Goal: Find specific page/section: Find specific page/section

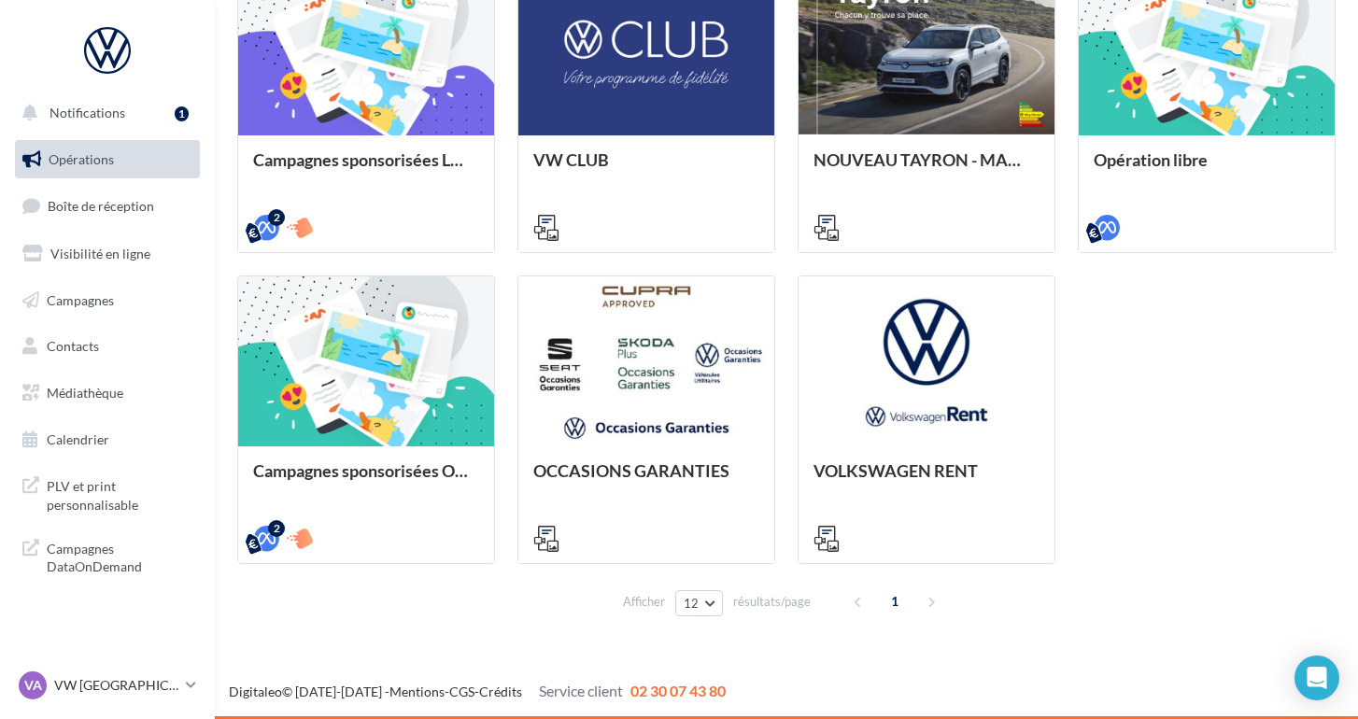
scroll to position [567, 0]
click at [92, 401] on link "Médiathèque" at bounding box center [107, 393] width 192 height 39
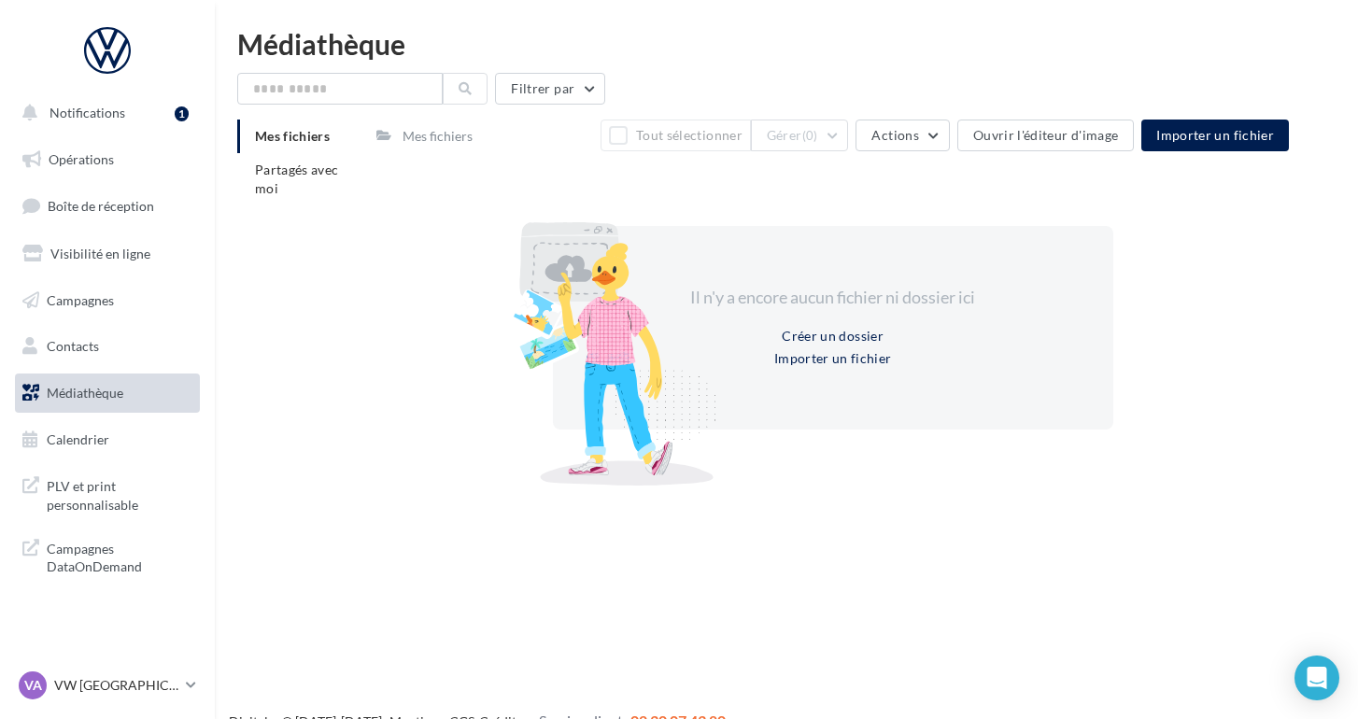
click at [443, 146] on div "Mes fichiers" at bounding box center [438, 136] width 70 height 19
click at [442, 146] on div "Mes fichiers" at bounding box center [438, 136] width 70 height 19
click at [422, 137] on div "Mes fichiers" at bounding box center [438, 136] width 70 height 19
click at [312, 182] on li "Partagés avec moi" at bounding box center [299, 179] width 124 height 52
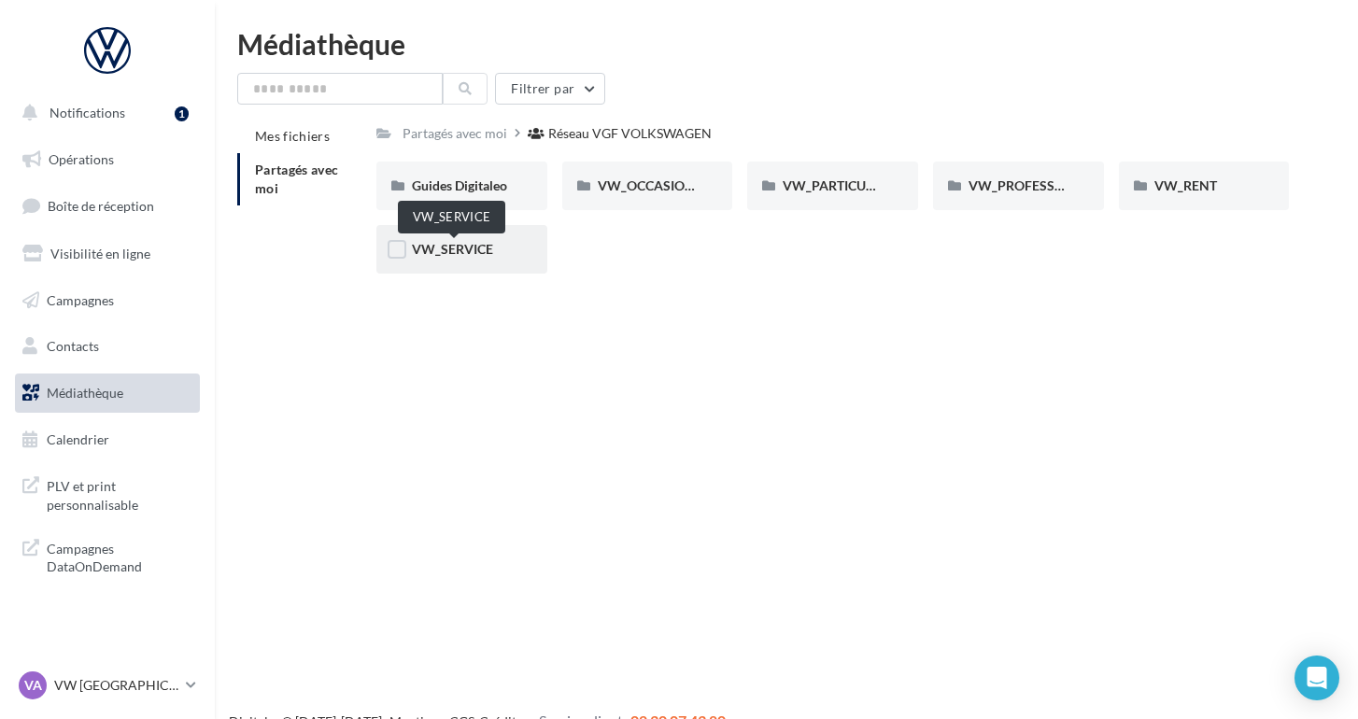
click at [467, 242] on span "VW_SERVICE" at bounding box center [452, 249] width 81 height 16
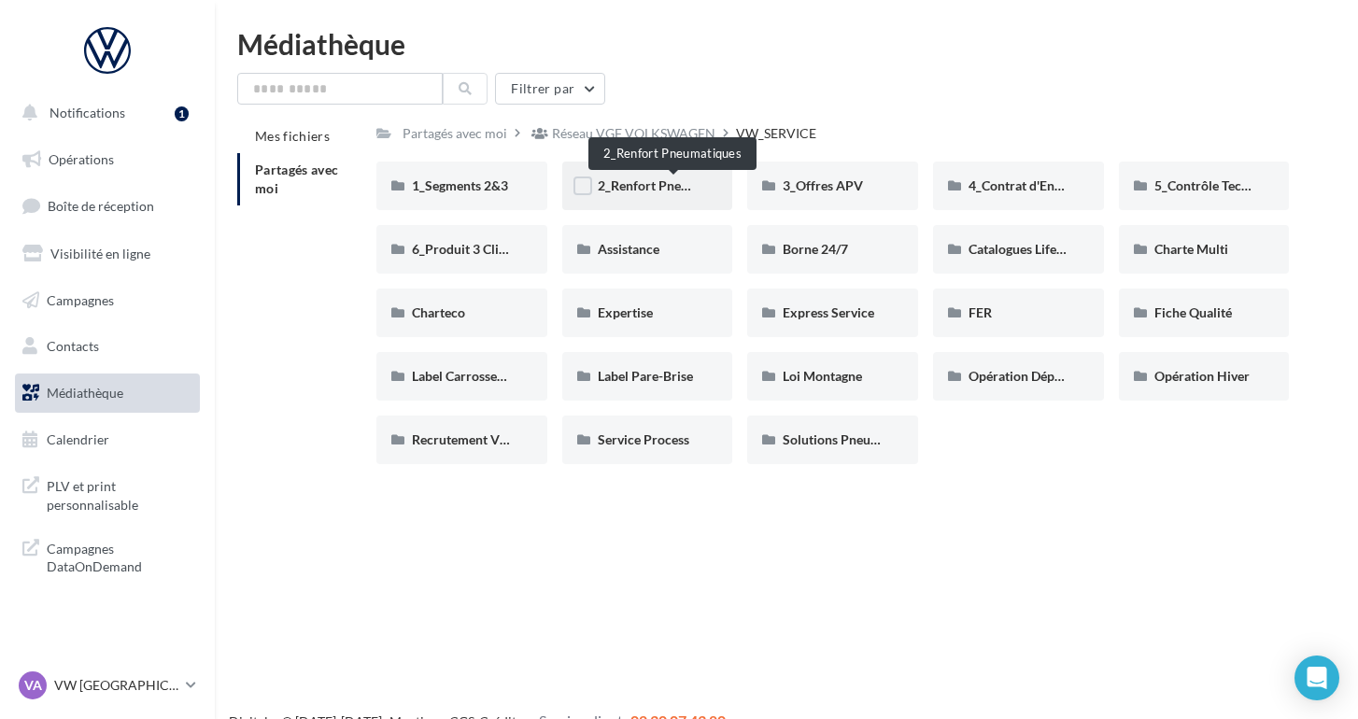
click at [635, 184] on span "2_Renfort Pneumatiques" at bounding box center [670, 186] width 144 height 16
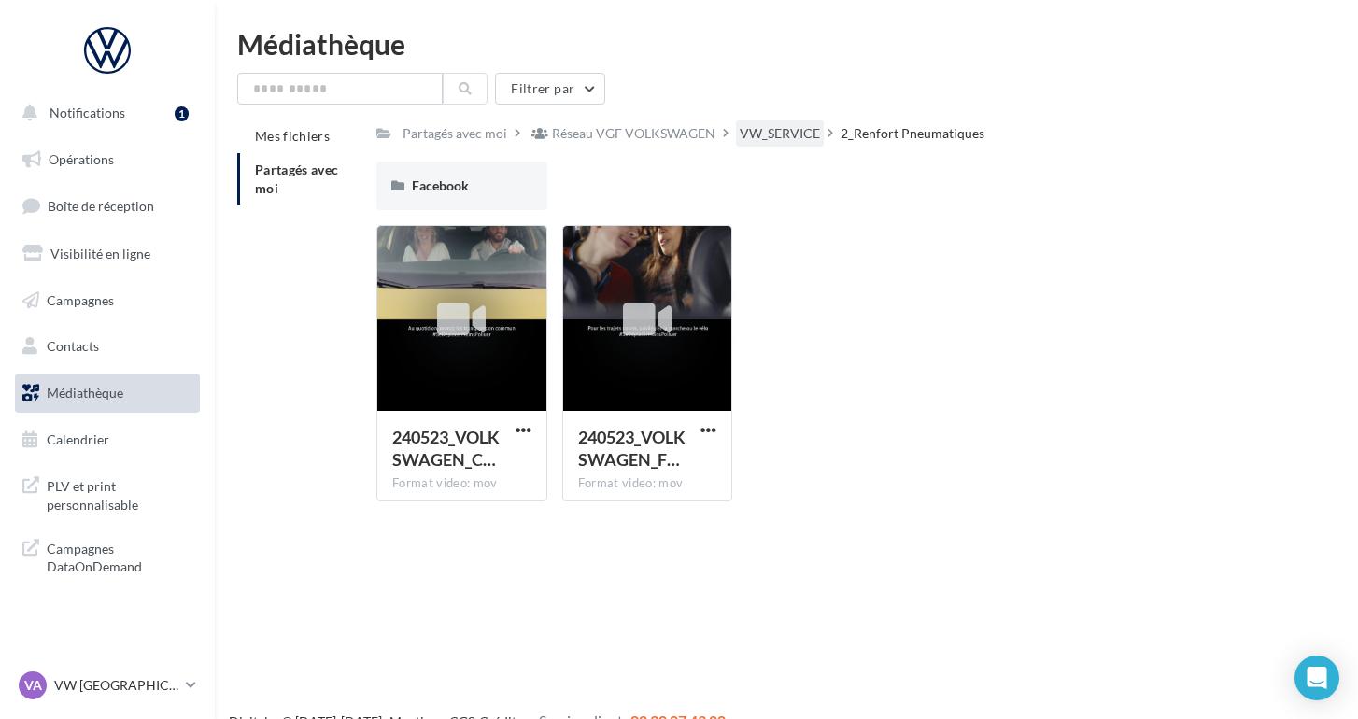
click at [804, 137] on div "VW_SERVICE" at bounding box center [780, 133] width 80 height 19
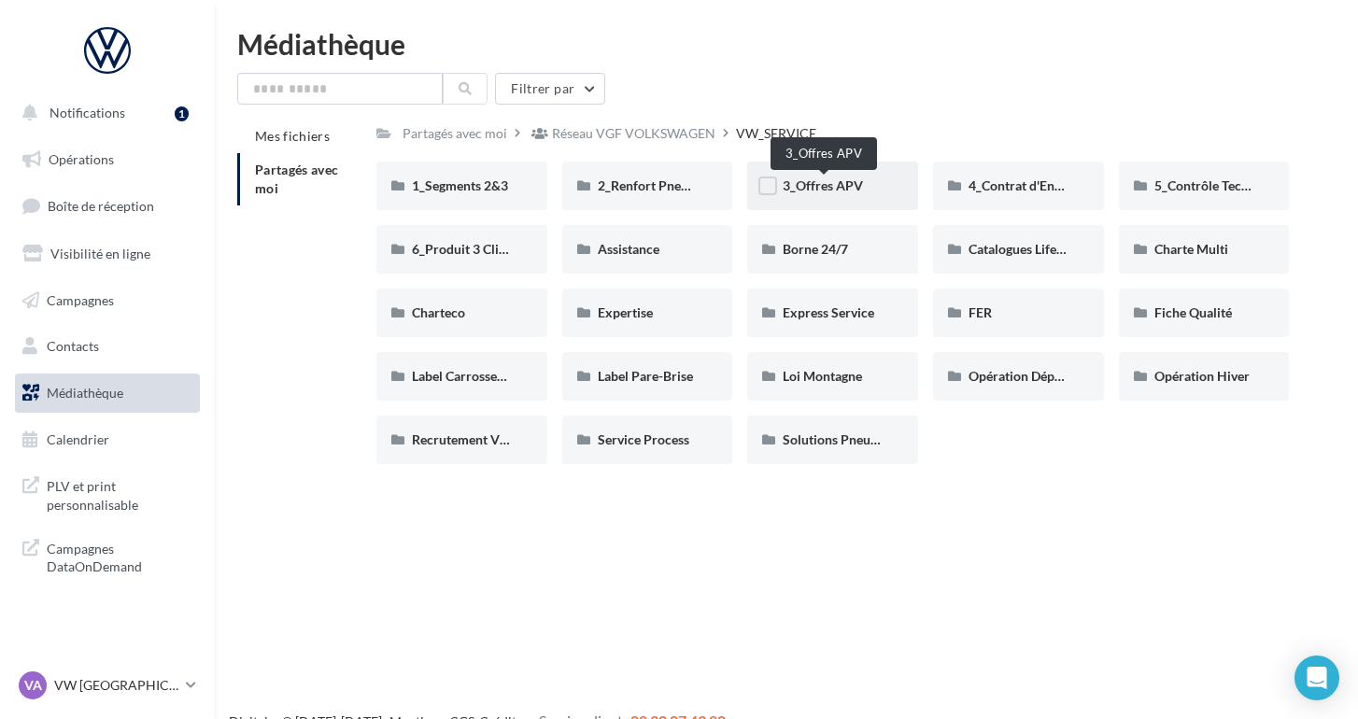
click at [849, 185] on span "3_Offres APV" at bounding box center [823, 186] width 80 height 16
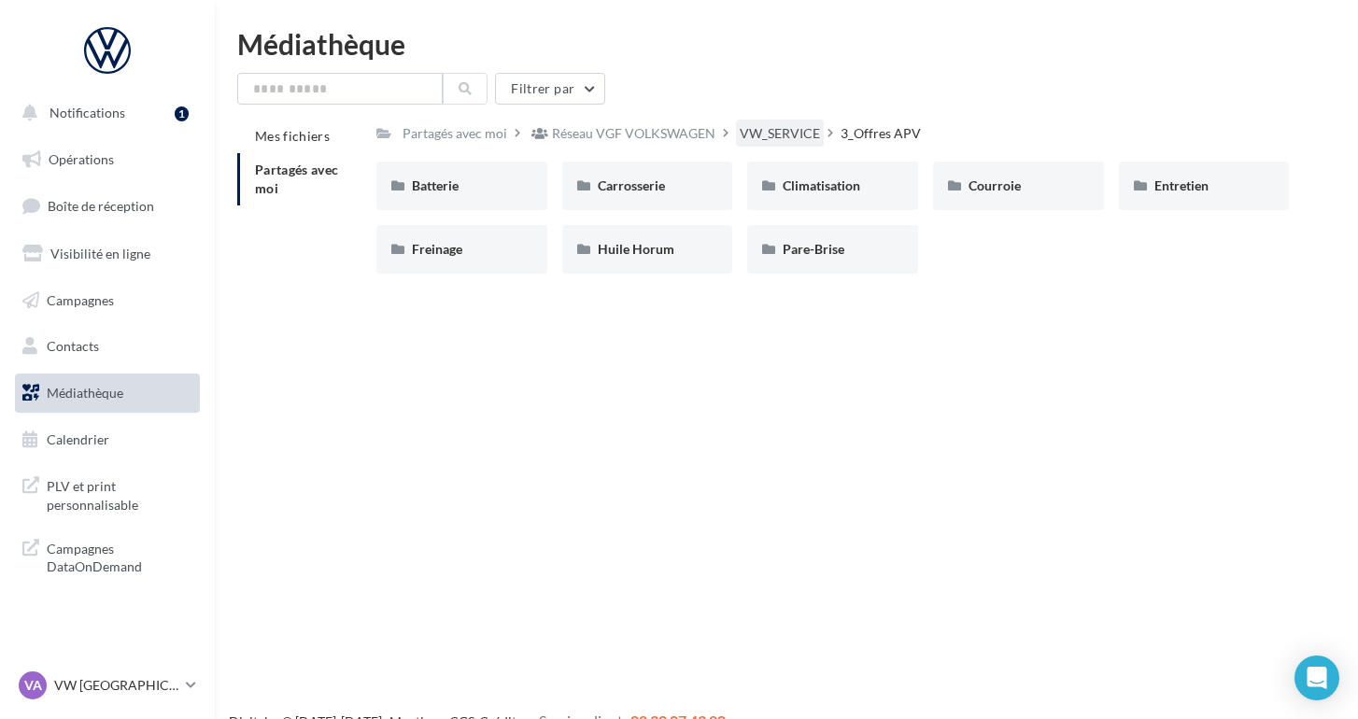
click at [801, 136] on div "VW_SERVICE" at bounding box center [780, 133] width 80 height 19
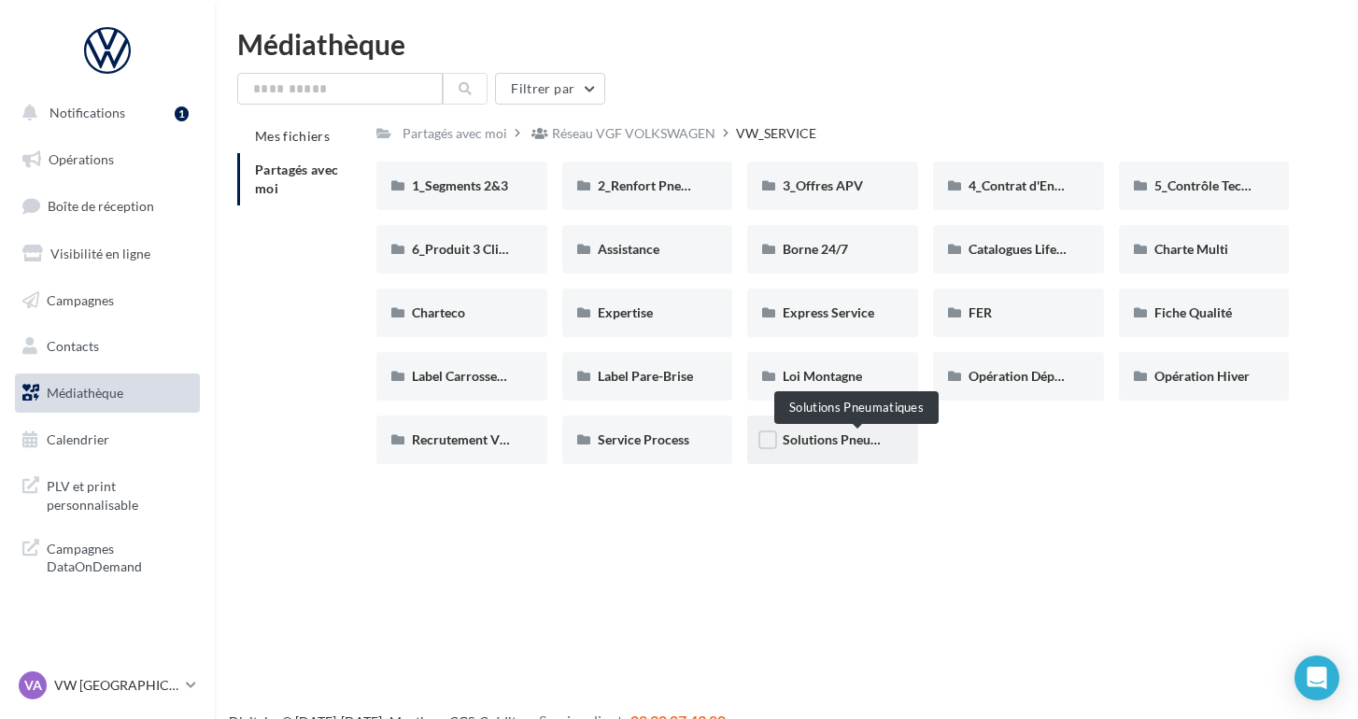
click at [861, 443] on span "Solutions Pneumatiques" at bounding box center [853, 440] width 141 height 16
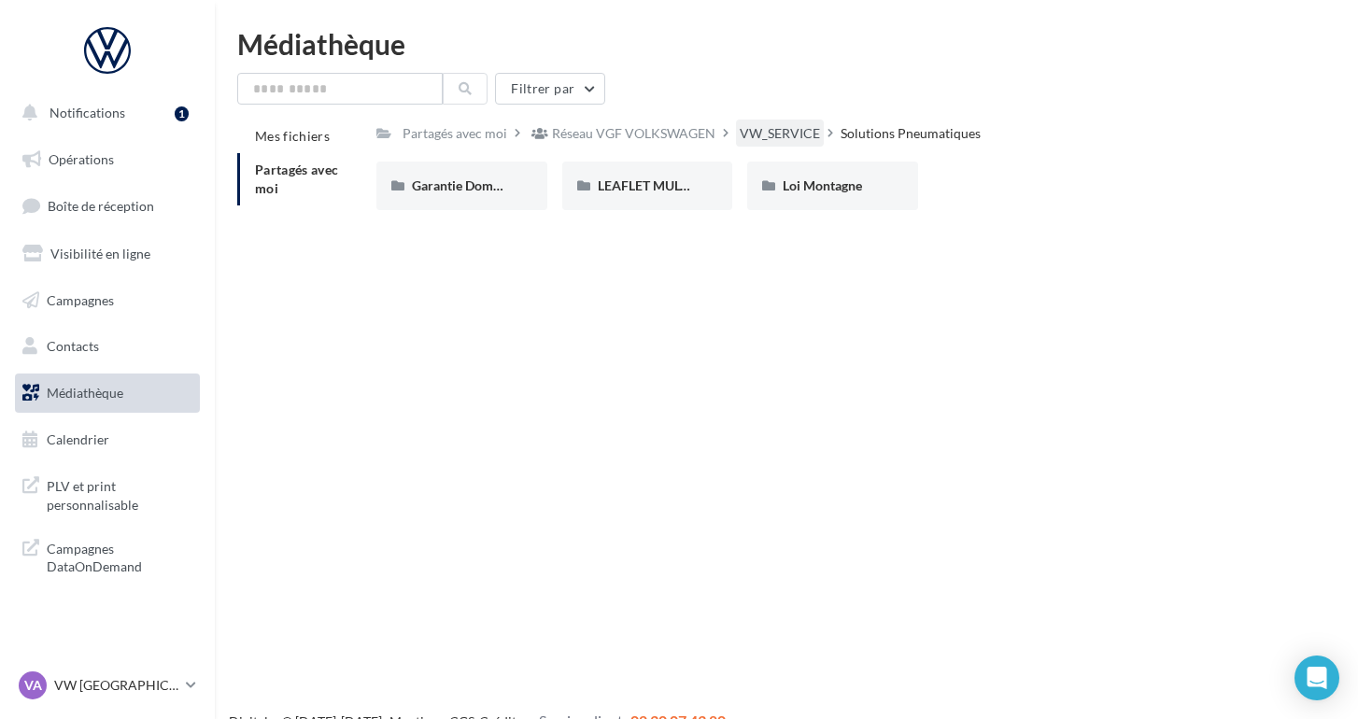
click at [816, 134] on div "VW_SERVICE" at bounding box center [780, 133] width 80 height 19
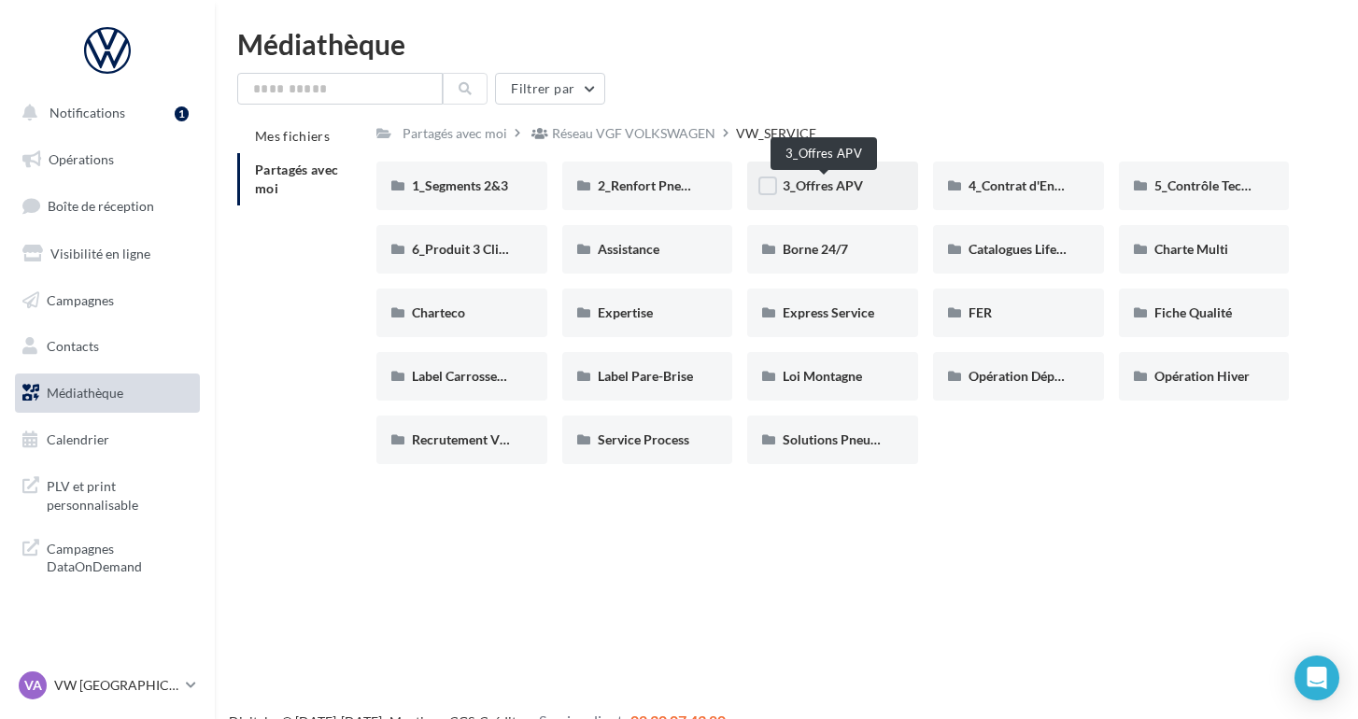
click at [799, 186] on span "3_Offres APV" at bounding box center [823, 186] width 80 height 16
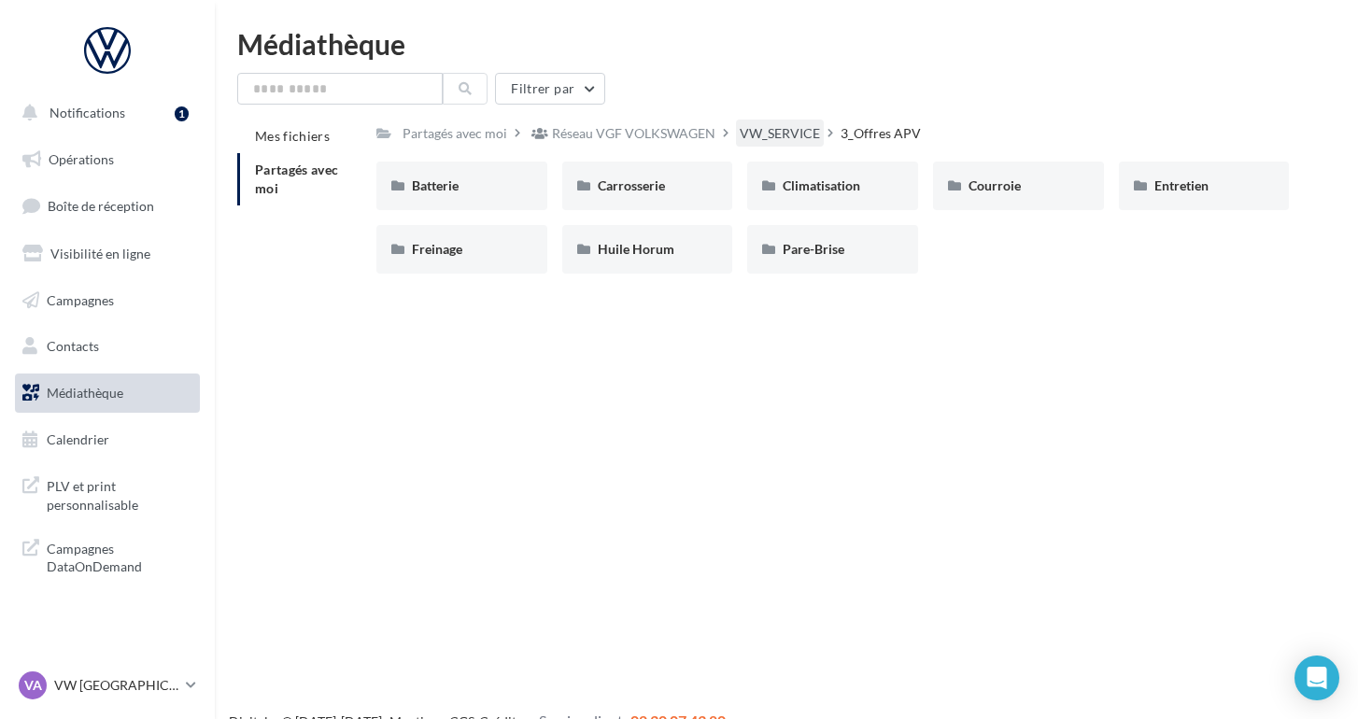
click at [782, 135] on div "VW_SERVICE" at bounding box center [780, 133] width 80 height 19
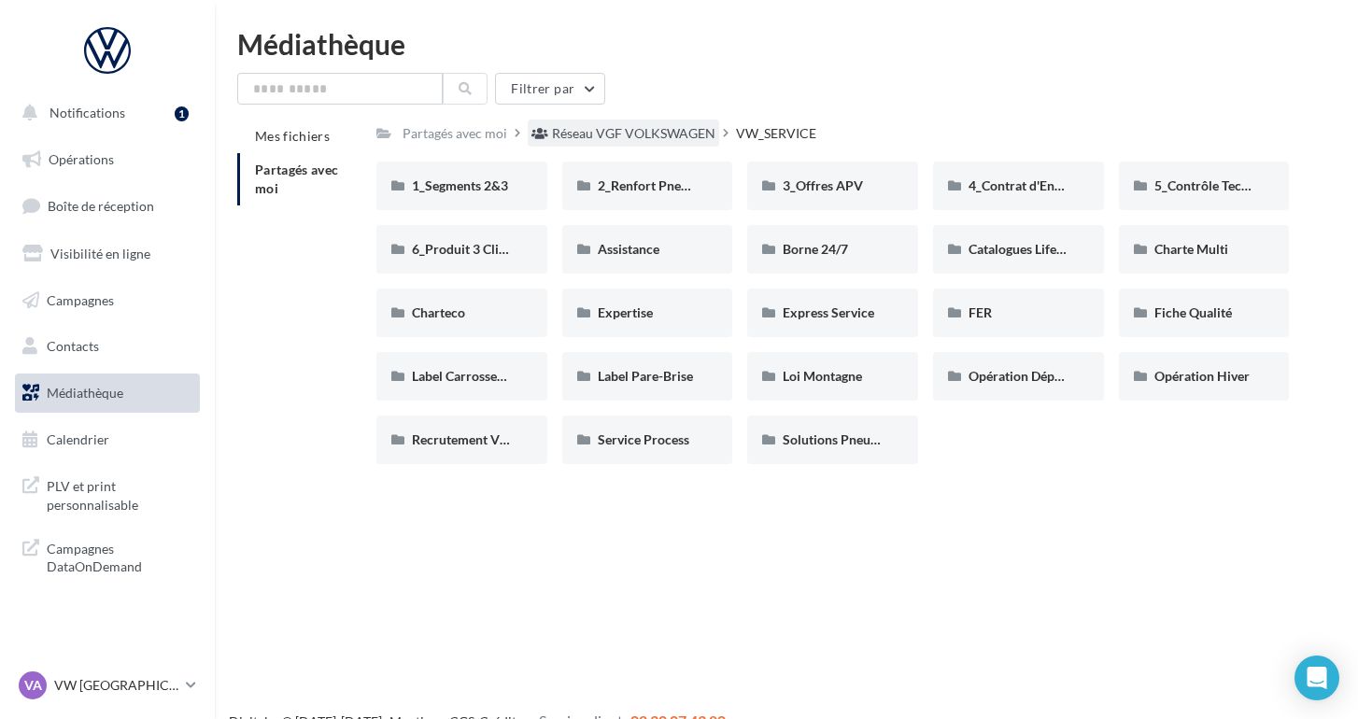
click at [646, 123] on div "Réseau VGF VOLKSWAGEN" at bounding box center [624, 133] width 192 height 27
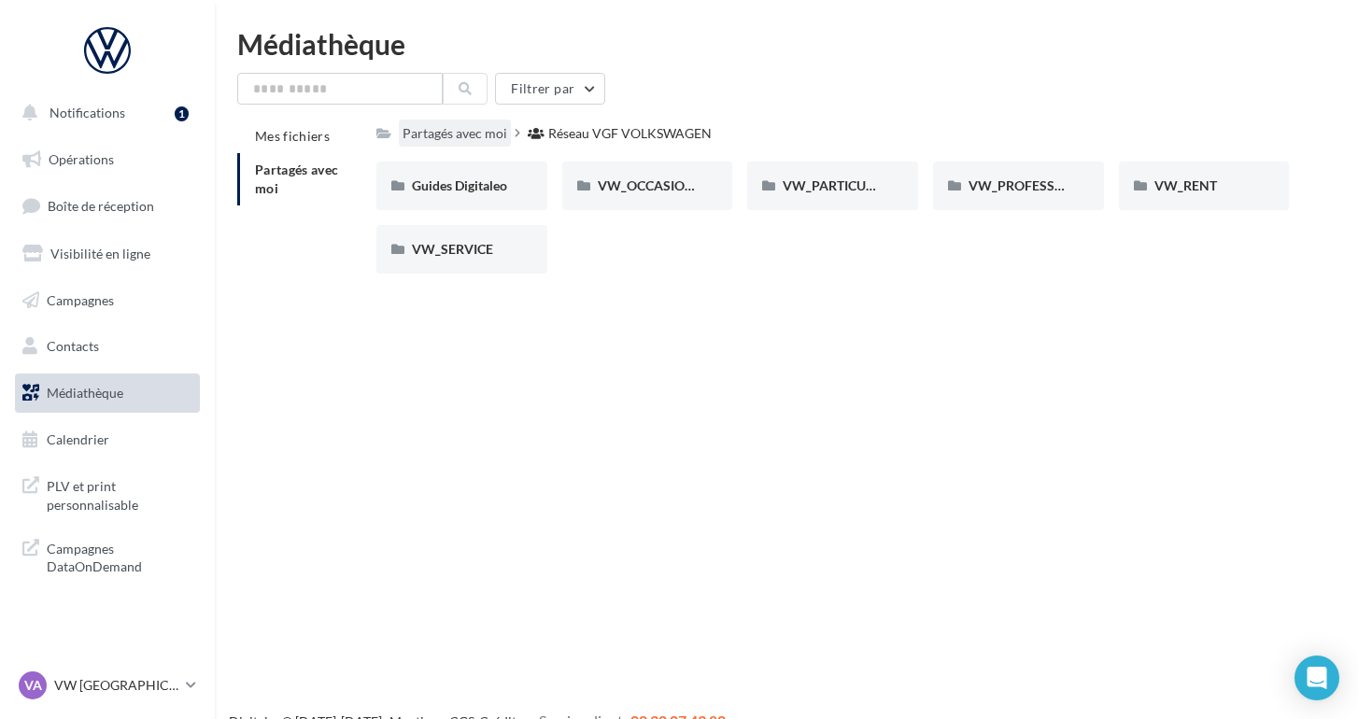
click at [438, 140] on div "Partagés avec moi" at bounding box center [455, 133] width 105 height 19
click at [443, 134] on div "Partagés avec moi" at bounding box center [455, 133] width 105 height 19
click at [56, 152] on span "Opérations" at bounding box center [81, 159] width 65 height 16
